Goal: Information Seeking & Learning: Learn about a topic

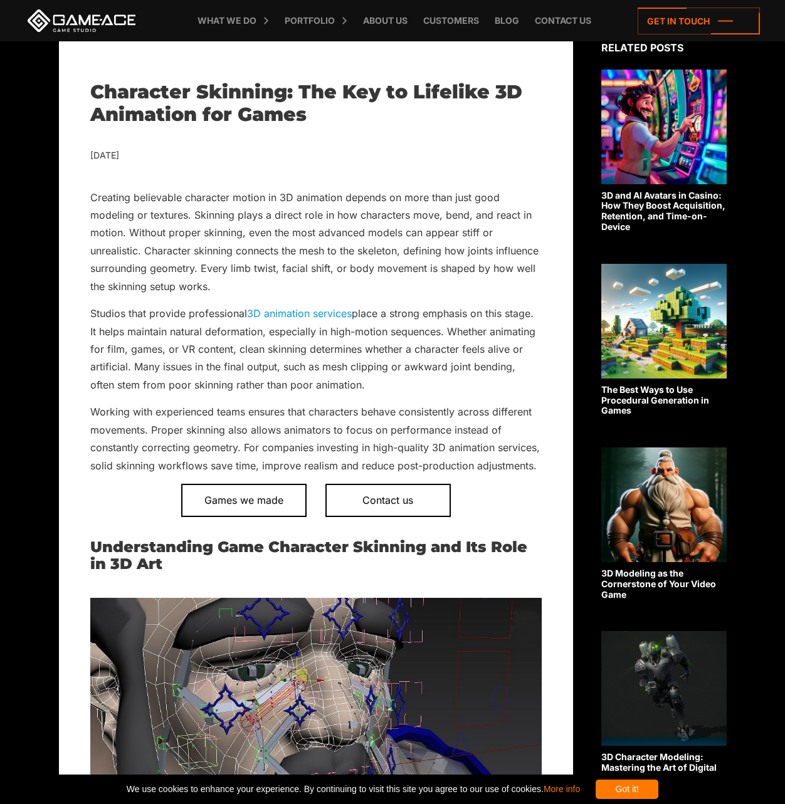
scroll to position [251, 0]
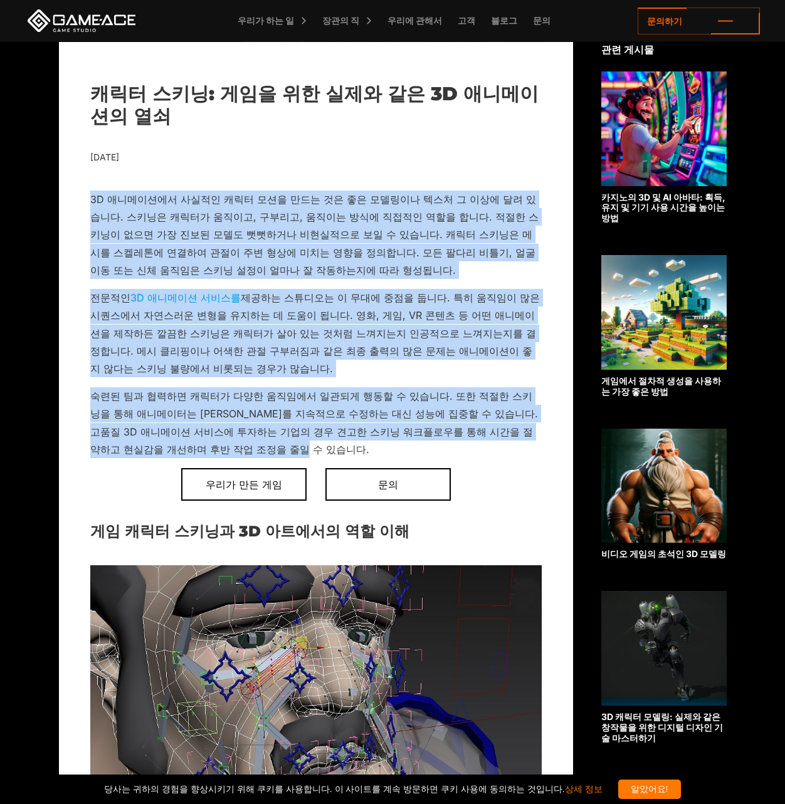
drag, startPoint x: 88, startPoint y: 199, endPoint x: 506, endPoint y: 451, distance: 487.4
copy div "0L ipsumdo sita con adi eli se do eiusm tem i utl et dolo. magn aliq enim, admi…"
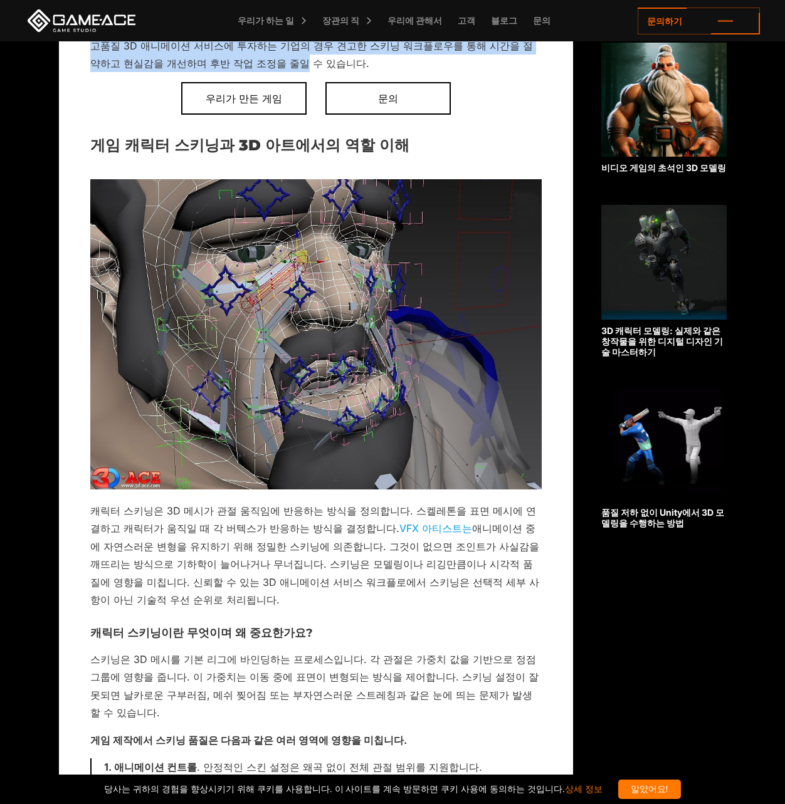
scroll to position [752, 0]
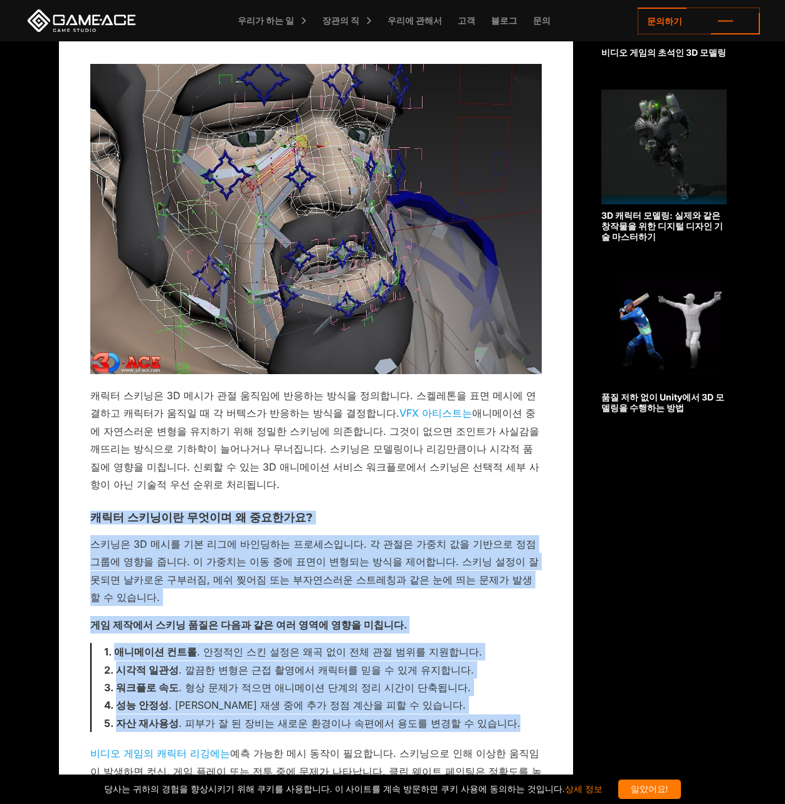
drag, startPoint x: 85, startPoint y: 497, endPoint x: 498, endPoint y: 692, distance: 456.3
copy div "lor ipsum dolo s ametc? adip 5E sed do eiu tempo incidid. u lab etd ma aliq en …"
click at [129, 512] on h3 "캐릭터 스키닝이란 무엇이며 왜 중요한가요?" at bounding box center [315, 518] width 451 height 13
drag, startPoint x: 171, startPoint y: 505, endPoint x: 475, endPoint y: 683, distance: 352.0
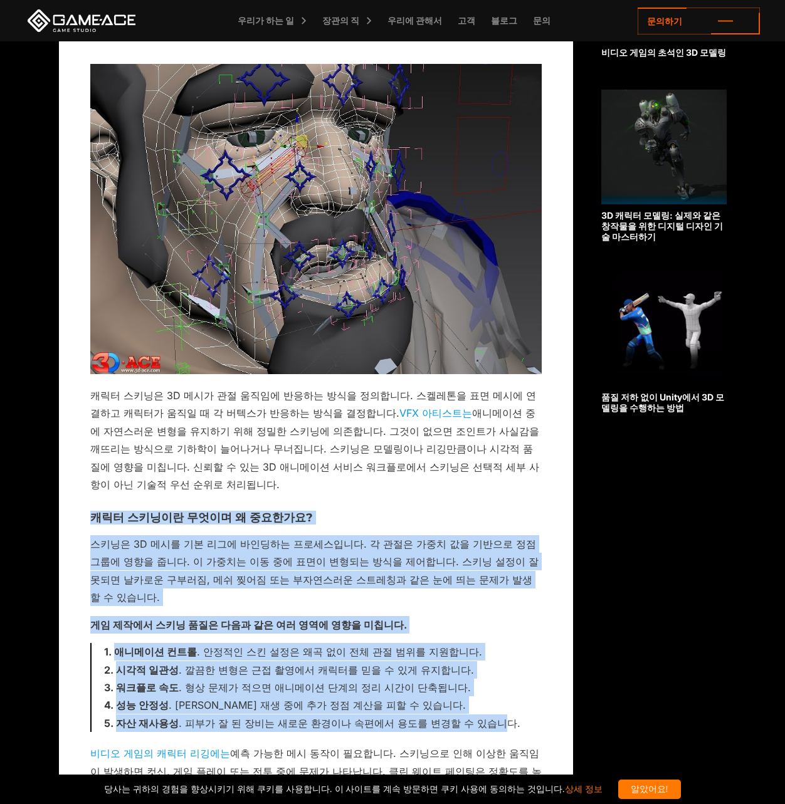
drag, startPoint x: 506, startPoint y: 693, endPoint x: 73, endPoint y: 497, distance: 474.8
copy div "lor ipsum dolo s ametc? adip 5E sed do eiu tempo incidid. u lab etd ma aliq en …"
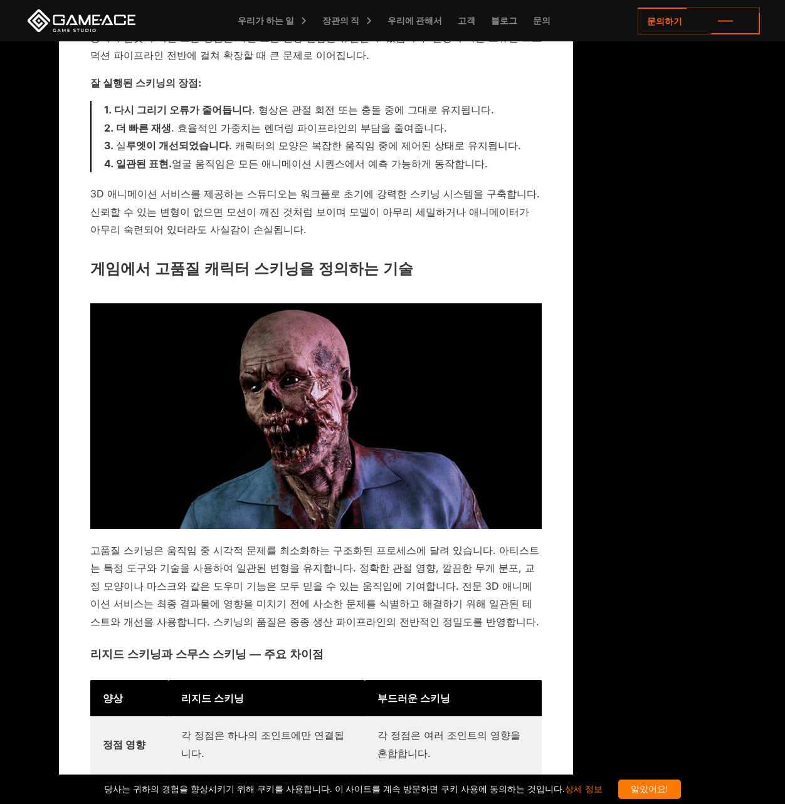
scroll to position [1881, 0]
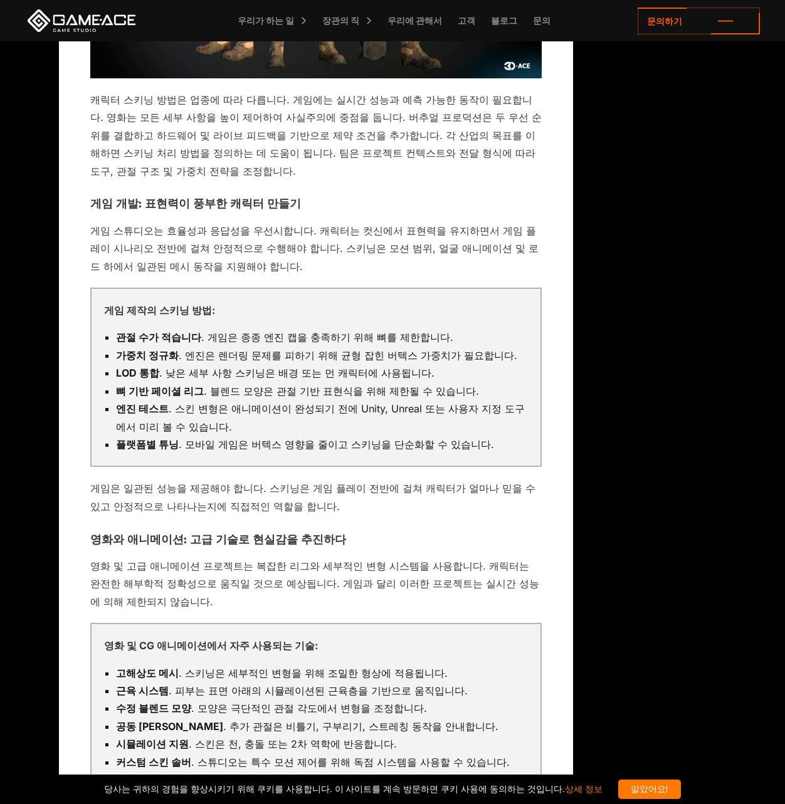
scroll to position [6144, 0]
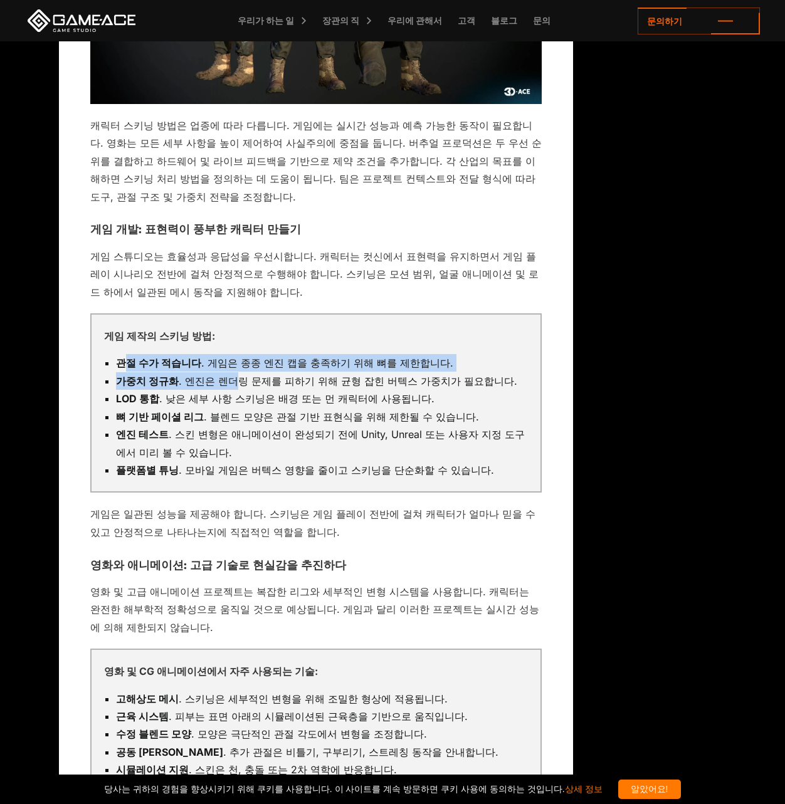
drag, startPoint x: 122, startPoint y: 157, endPoint x: 230, endPoint y: 165, distance: 108.1
click at [230, 372] on li "가중치 정규화 . 엔진은 렌더링 문제를 피하기 위해 균형 잡힌 버텍스 가중치가 필요합니다." at bounding box center [322, 381] width 412 height 18
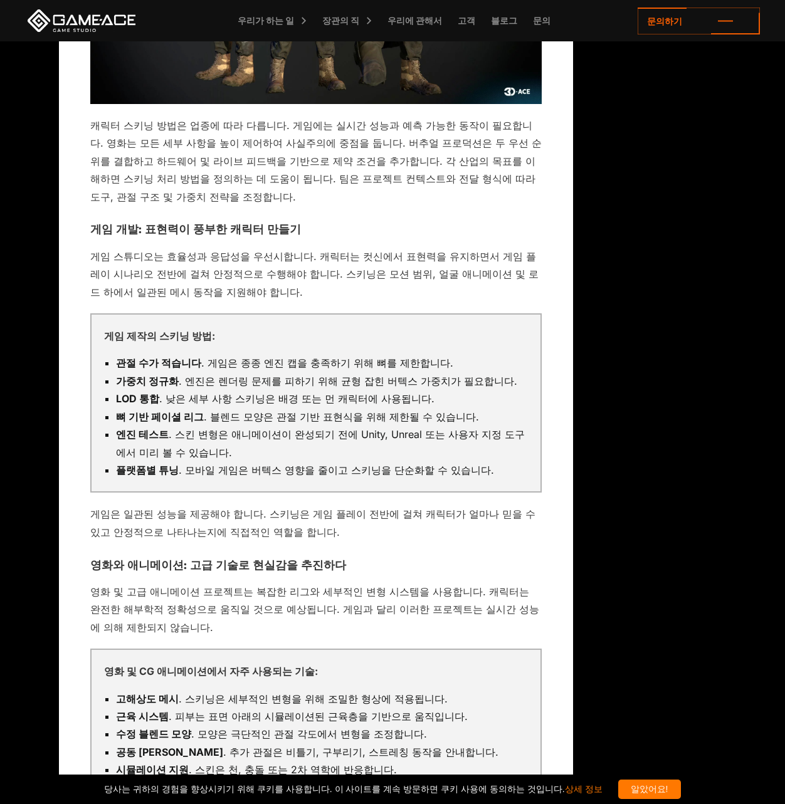
drag, startPoint x: 230, startPoint y: 165, endPoint x: 261, endPoint y: 172, distance: 31.6
click at [261, 372] on li "가중치 정규화 . 엔진은 렌더링 문제를 피하기 위해 균형 잡힌 버텍스 가중치가 필요합니다." at bounding box center [322, 381] width 412 height 18
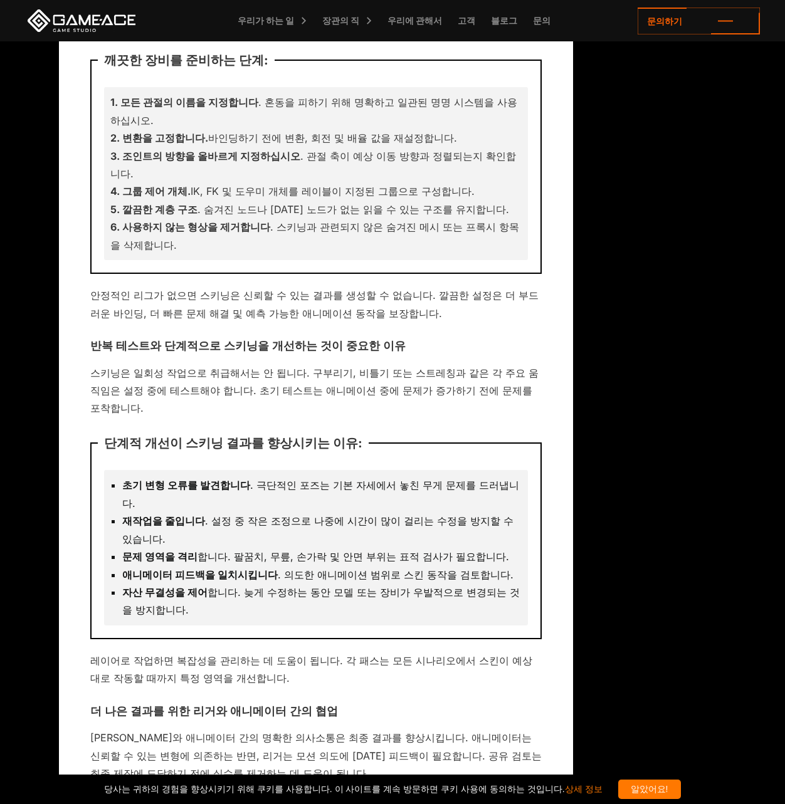
scroll to position [8777, 0]
